Goal: Information Seeking & Learning: Learn about a topic

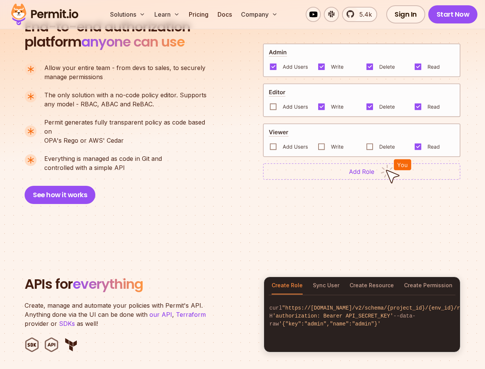
click at [79, 186] on button "See how it works" at bounding box center [60, 195] width 71 height 18
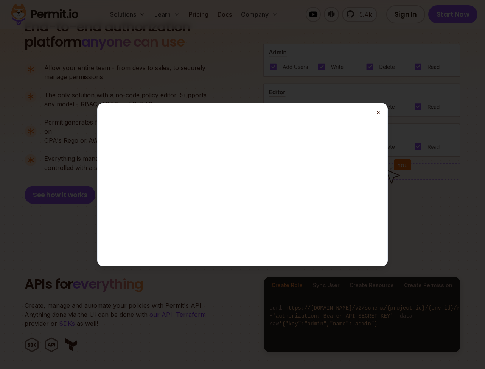
click at [378, 114] on icon "button" at bounding box center [378, 112] width 6 height 6
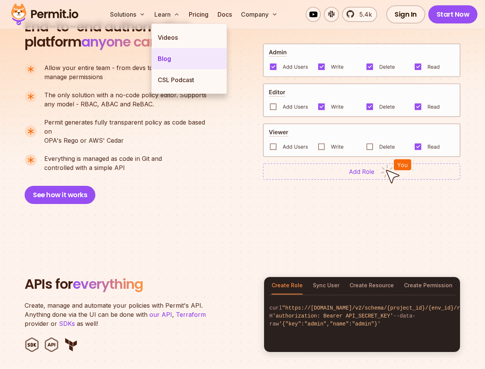
click at [160, 59] on link "Blog" at bounding box center [189, 58] width 75 height 21
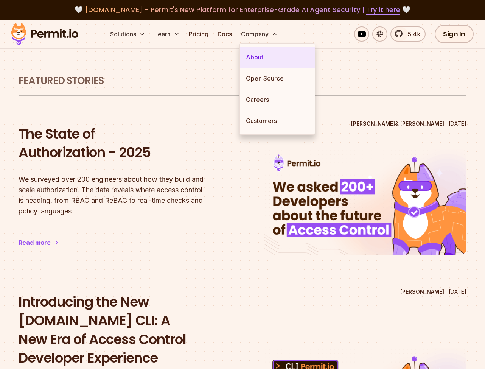
click at [256, 60] on link "About" at bounding box center [277, 57] width 75 height 21
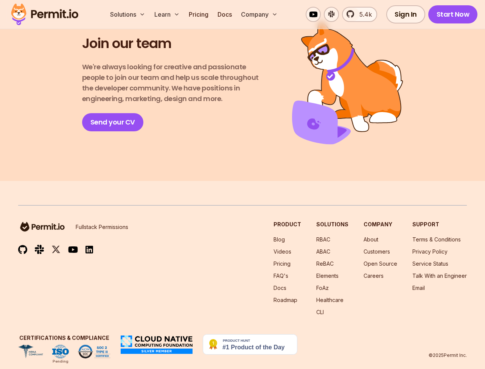
scroll to position [1325, 0]
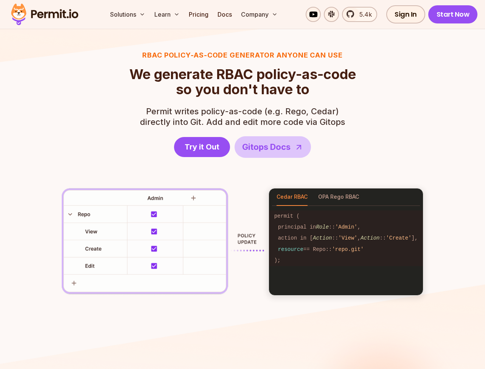
scroll to position [1027, 0]
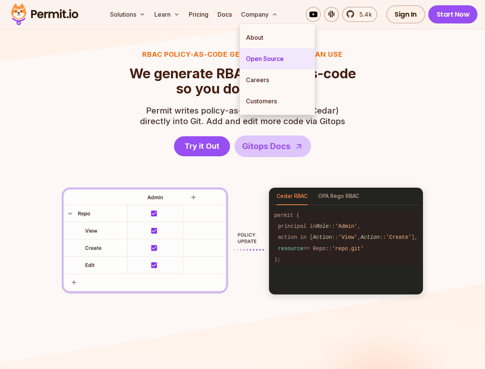
click at [249, 53] on link "Open Source" at bounding box center [277, 58] width 75 height 21
